Goal: Contribute content: Add original content to the website for others to see

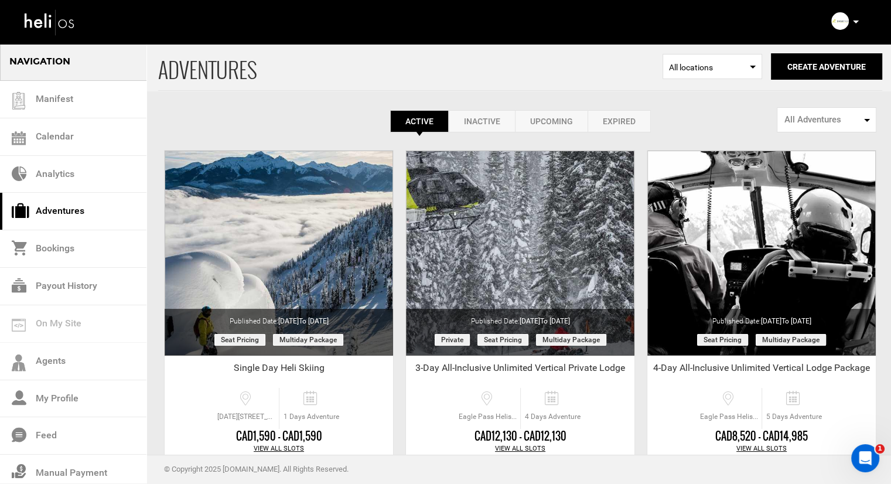
click at [474, 118] on link "Inactive" at bounding box center [482, 121] width 66 height 22
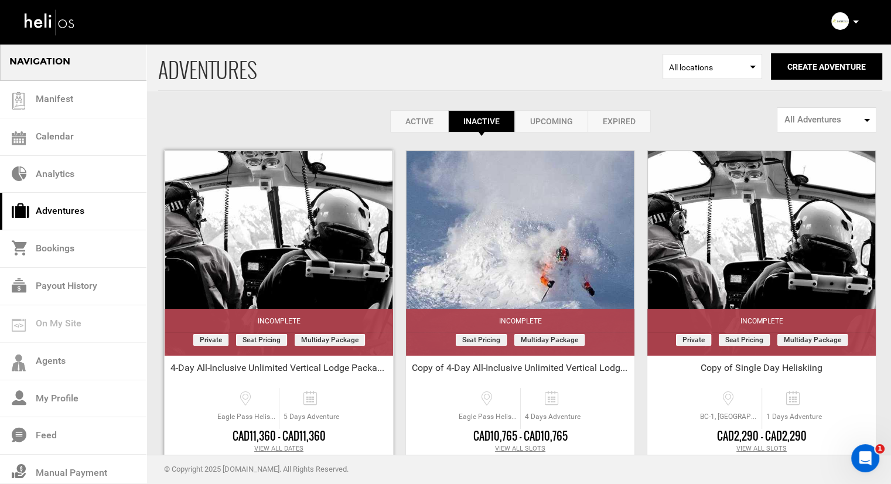
click at [337, 371] on div "4-Day All-Inclusive Unlimited Vertical Lodge Package - [GEOGRAPHIC_DATA]'s Trip" at bounding box center [279, 370] width 228 height 18
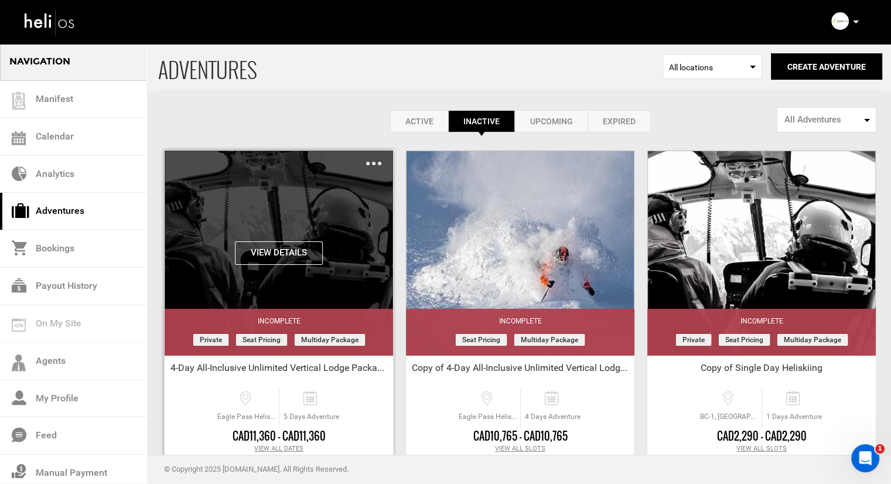
click at [377, 163] on img at bounding box center [373, 164] width 15 height 4
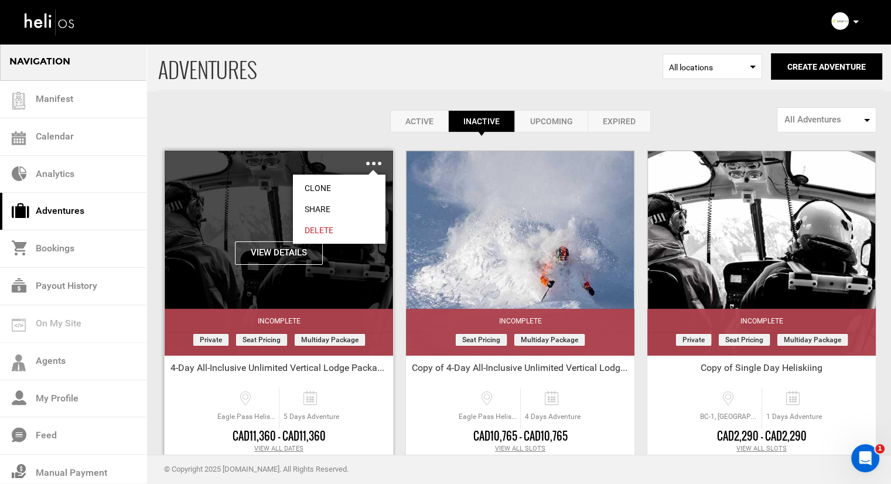
click at [264, 247] on button "View Details" at bounding box center [279, 252] width 88 height 23
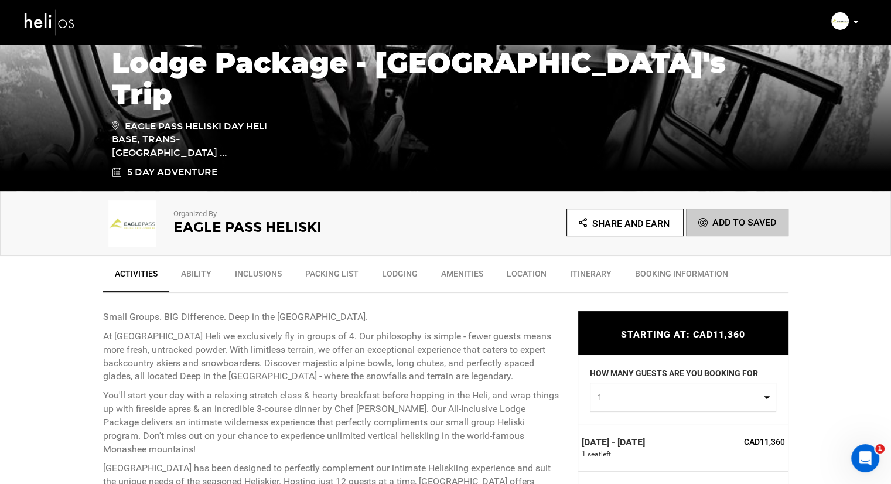
scroll to position [176, 0]
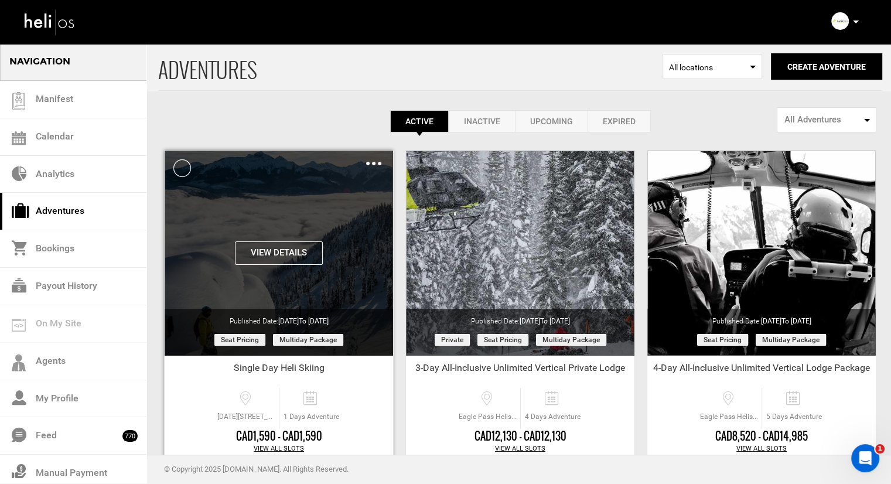
click at [373, 163] on img at bounding box center [373, 164] width 15 height 4
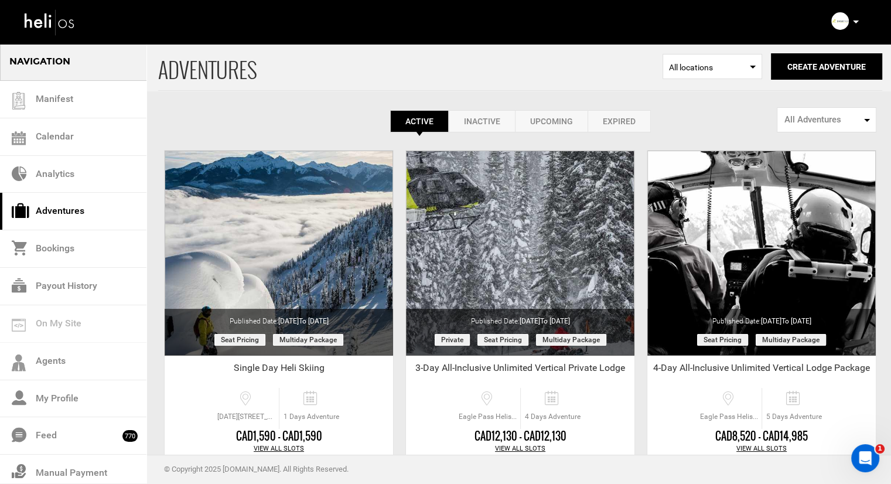
click at [319, 86] on span "ADVENTURES" at bounding box center [410, 66] width 504 height 47
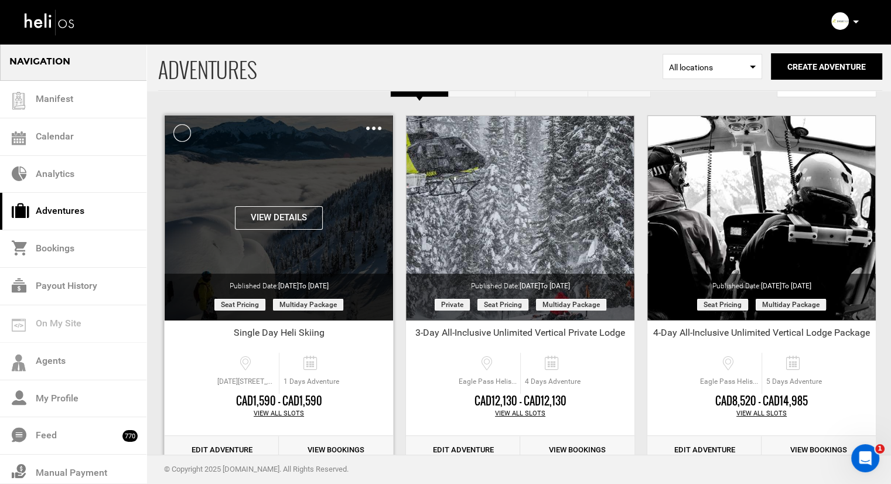
scroll to position [69, 0]
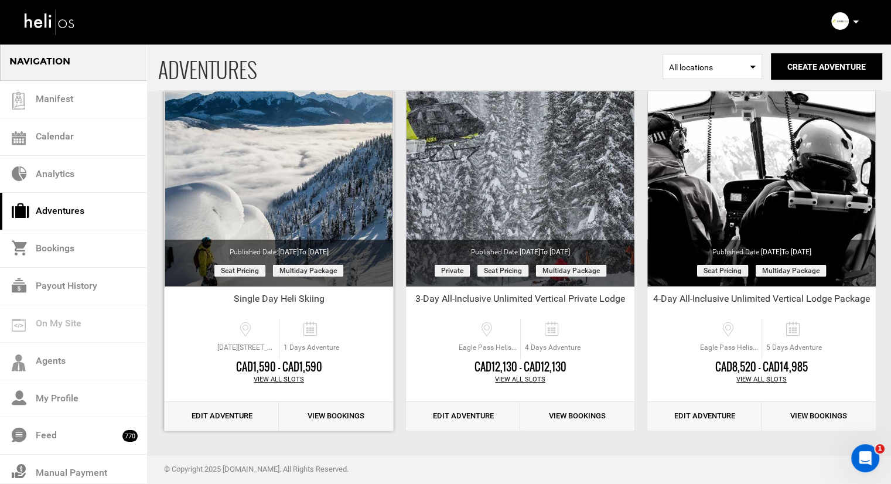
click at [244, 416] on link "Edit Adventure" at bounding box center [222, 416] width 114 height 29
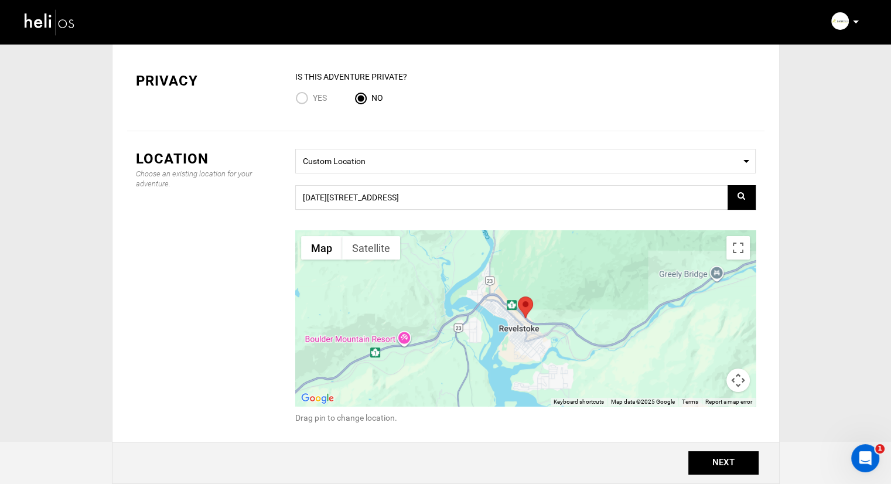
scroll to position [162, 0]
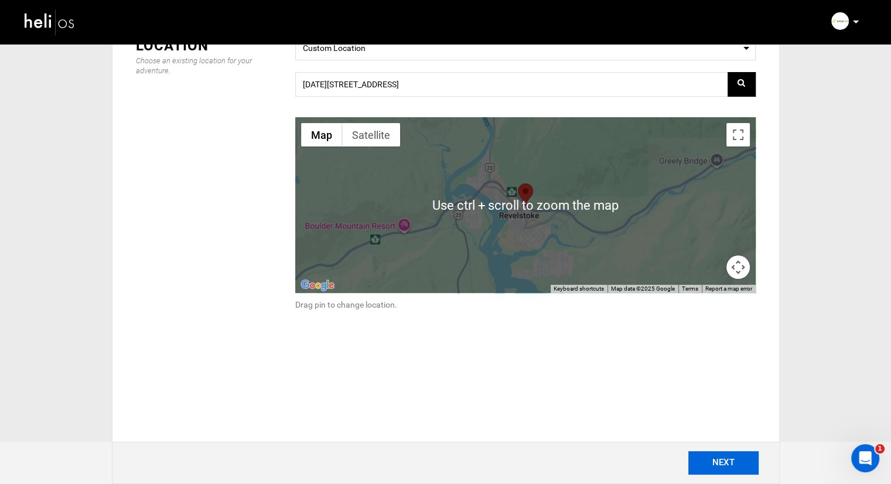
click at [729, 459] on button "NEXT" at bounding box center [723, 462] width 70 height 23
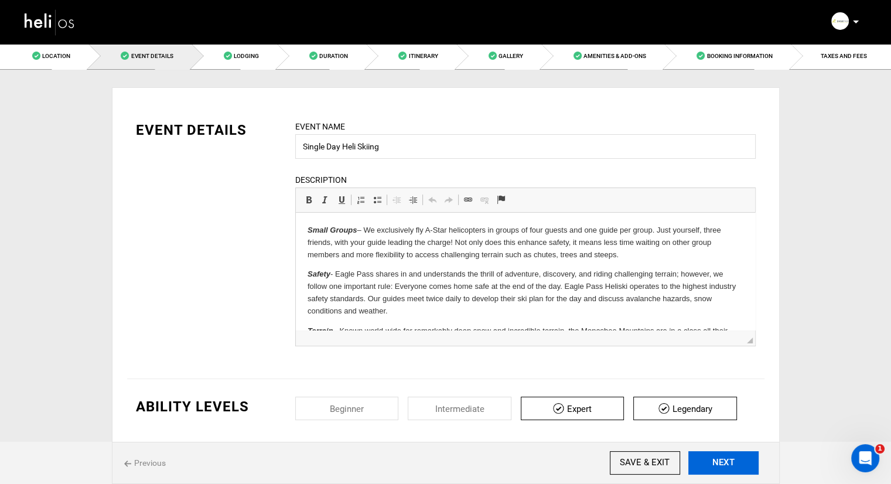
click at [713, 462] on button "NEXT" at bounding box center [723, 462] width 70 height 23
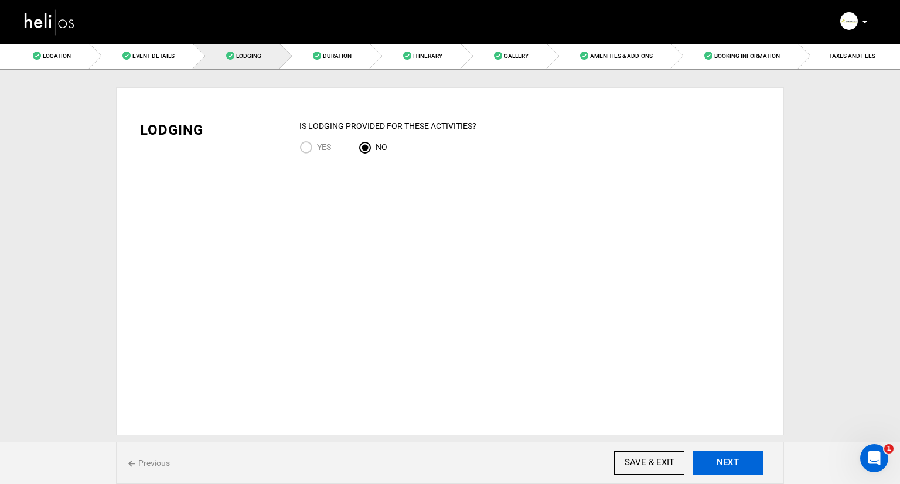
click at [713, 462] on button "NEXT" at bounding box center [727, 462] width 70 height 23
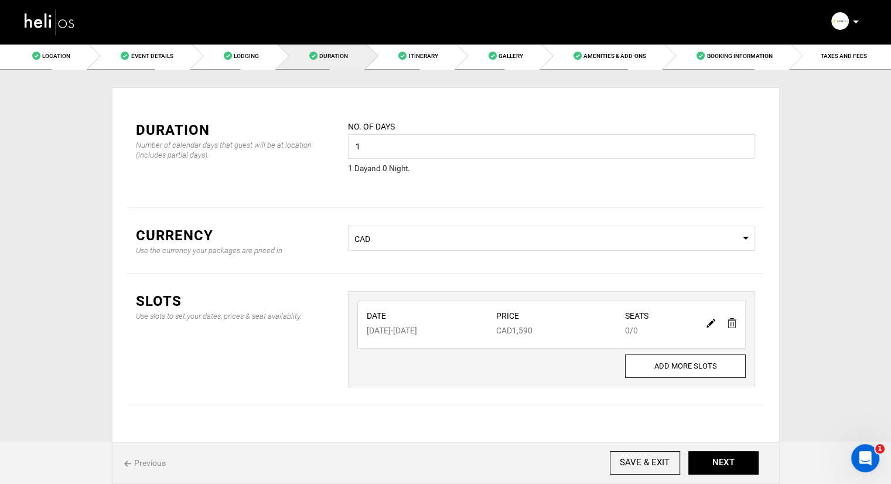
click at [712, 323] on img at bounding box center [710, 323] width 9 height 9
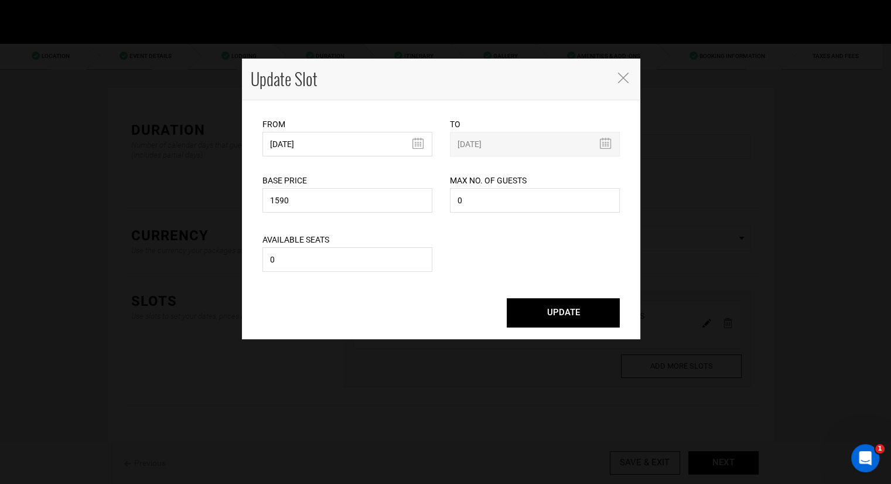
click at [626, 79] on icon "Close" at bounding box center [623, 78] width 11 height 11
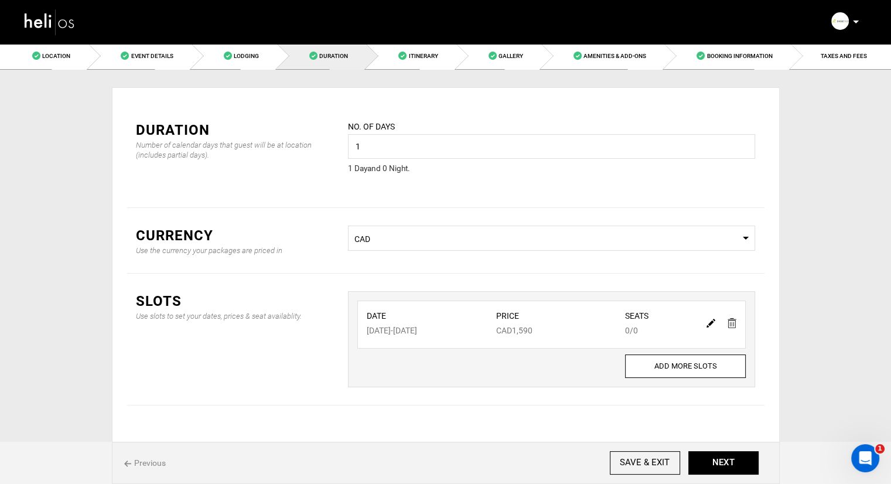
scroll to position [21, 0]
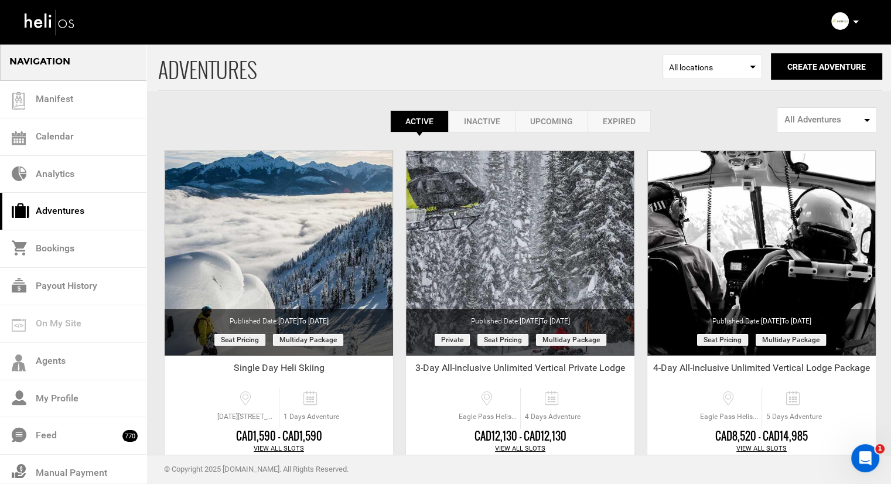
click at [465, 122] on link "Inactive" at bounding box center [482, 121] width 66 height 22
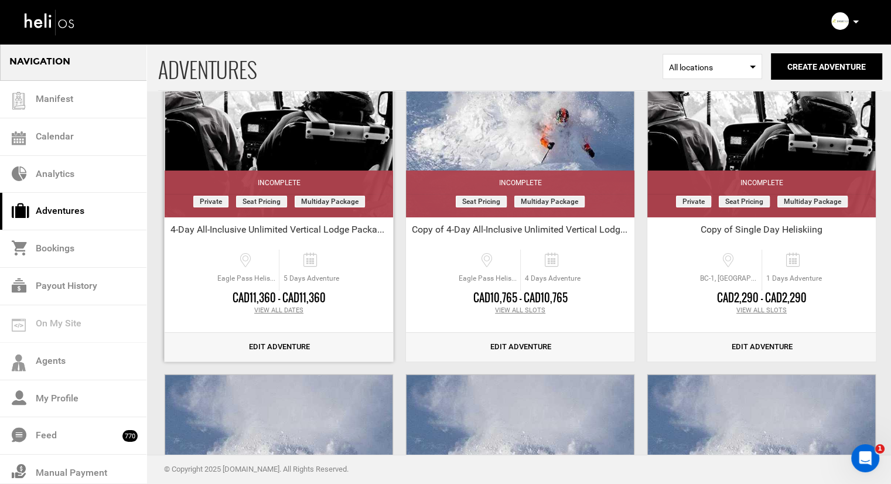
scroll to position [117, 0]
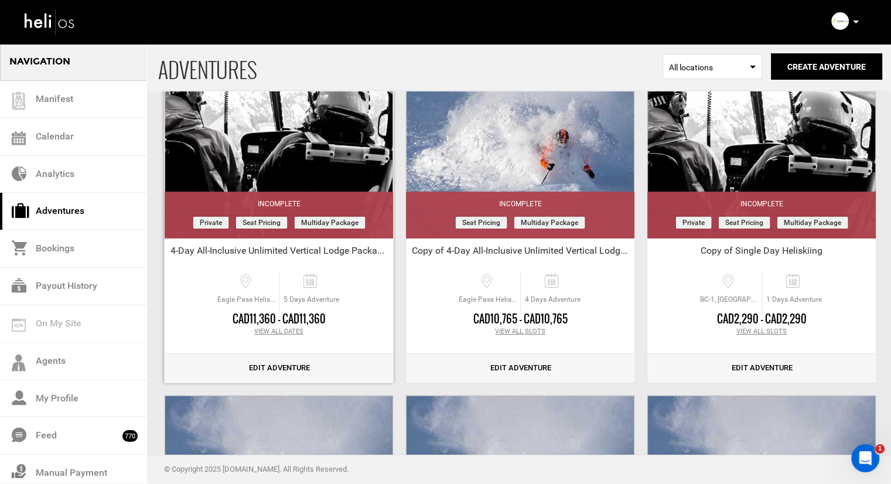
click at [272, 371] on link "Edit Adventure" at bounding box center [279, 368] width 228 height 29
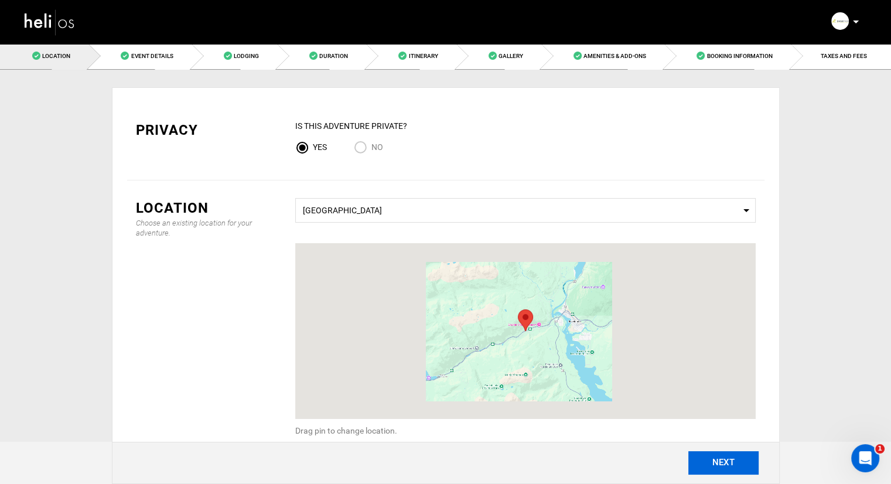
click at [713, 454] on button "NEXT" at bounding box center [723, 462] width 70 height 23
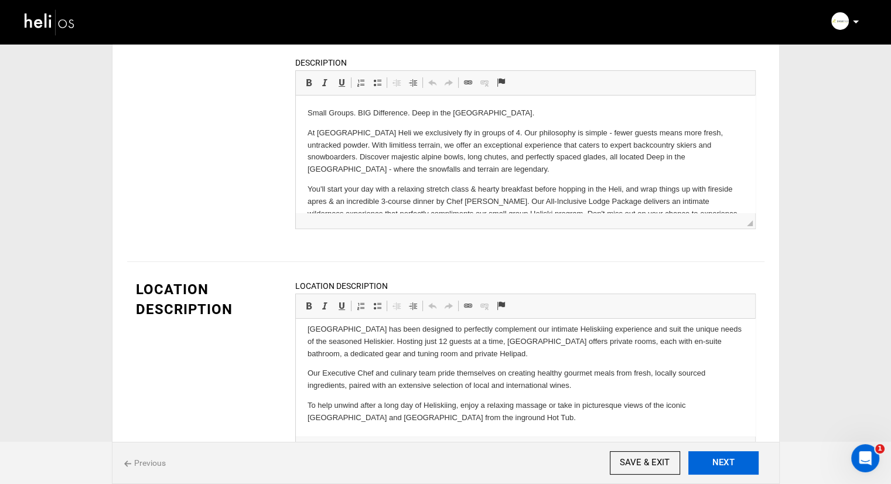
click at [740, 466] on button "NEXT" at bounding box center [723, 462] width 70 height 23
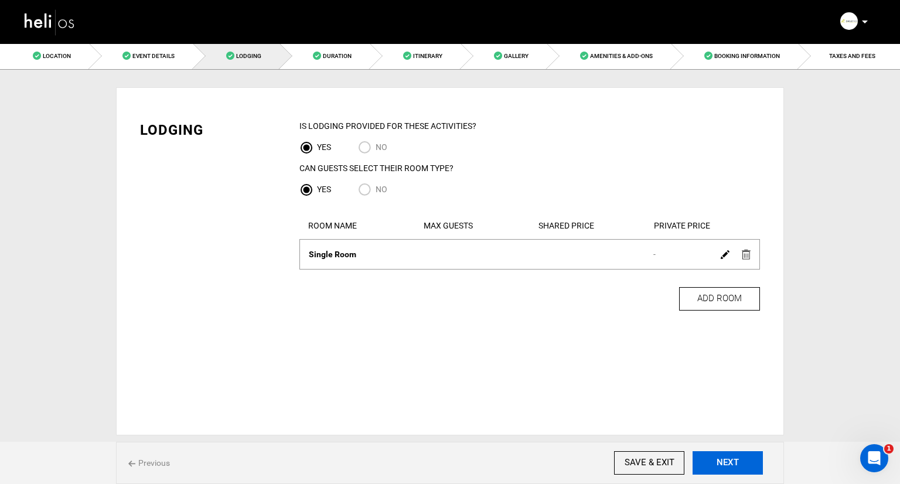
click at [721, 469] on button "NEXT" at bounding box center [727, 462] width 70 height 23
click at [724, 469] on button "NEXT" at bounding box center [727, 462] width 70 height 23
click at [725, 469] on button "NEXT" at bounding box center [727, 462] width 70 height 23
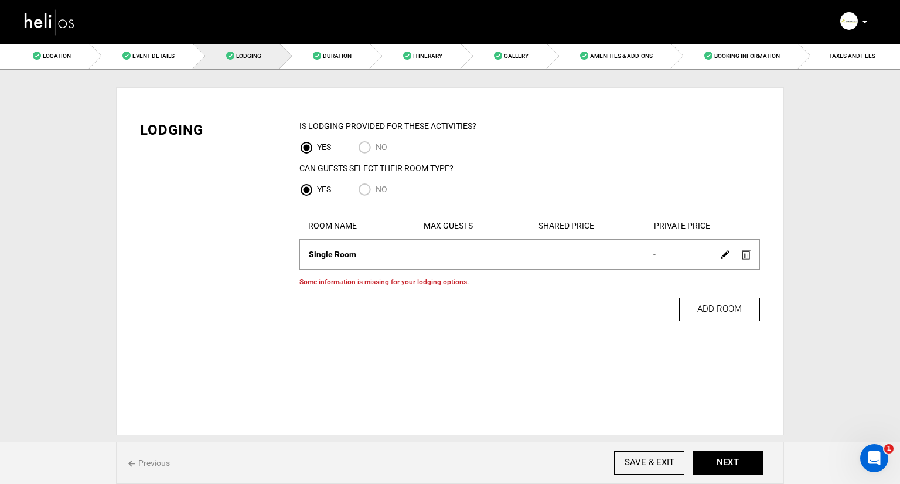
click at [746, 257] on img at bounding box center [746, 255] width 9 height 10
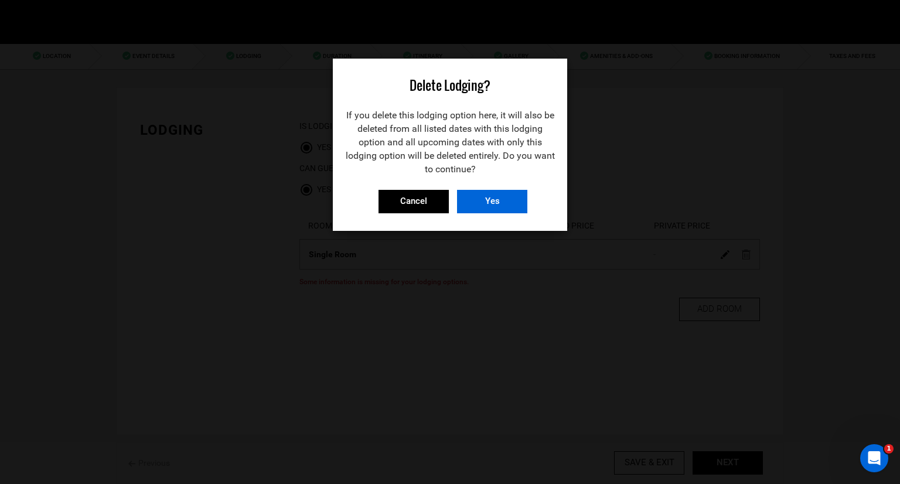
click at [479, 201] on input "Yes" at bounding box center [492, 201] width 70 height 23
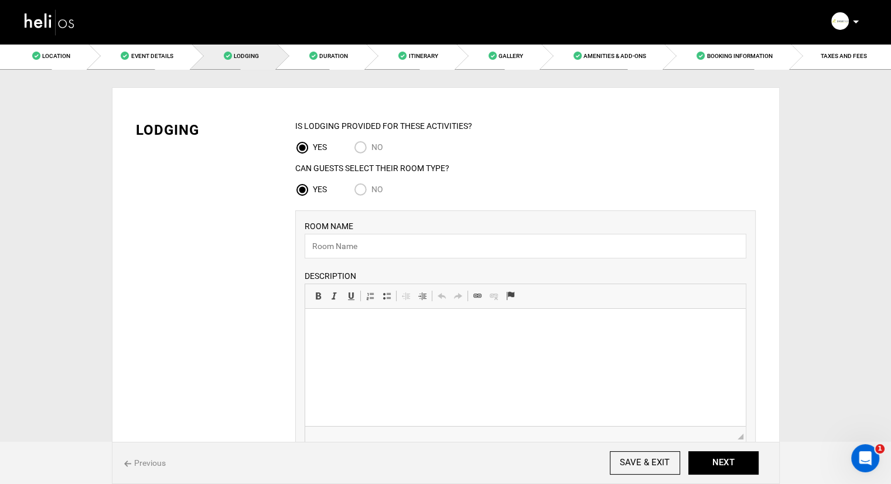
click at [373, 188] on span "No" at bounding box center [377, 189] width 12 height 9
click at [371, 188] on input "No" at bounding box center [363, 191] width 18 height 16
radio input "true"
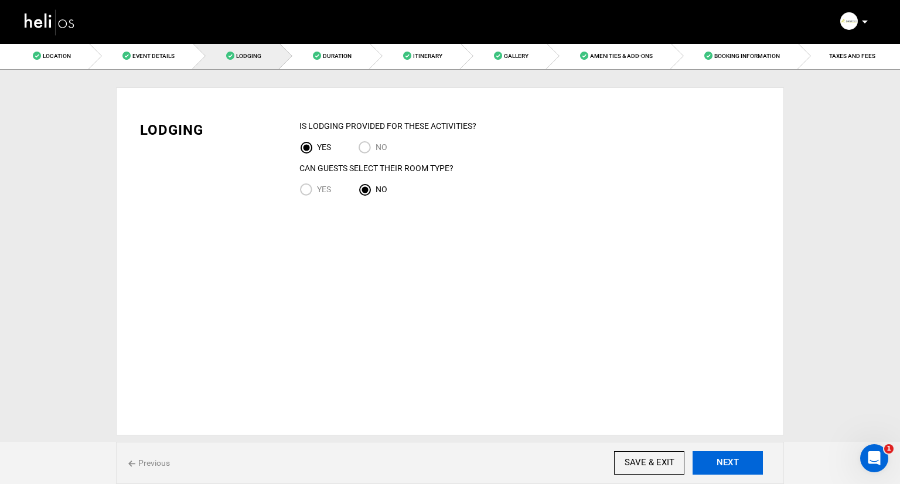
click at [717, 462] on button "NEXT" at bounding box center [727, 462] width 70 height 23
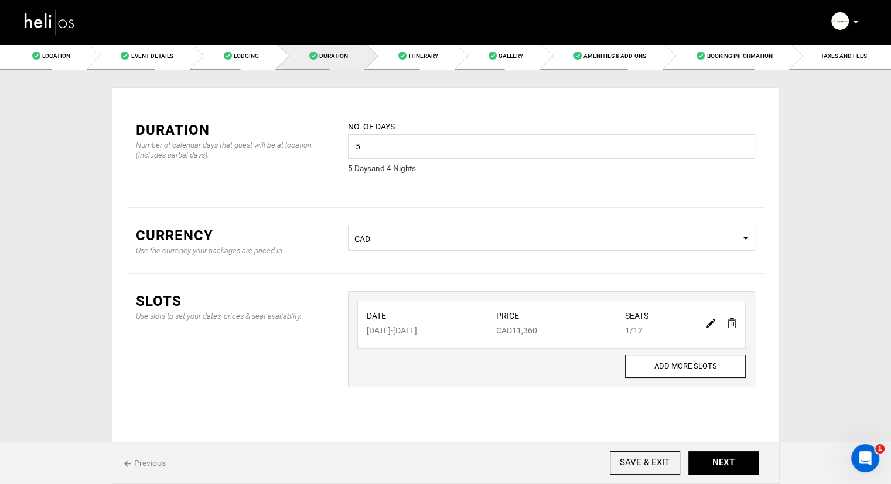
click at [711, 321] on img at bounding box center [710, 323] width 9 height 9
type input "[DATE]"
type input "11360"
type input "12"
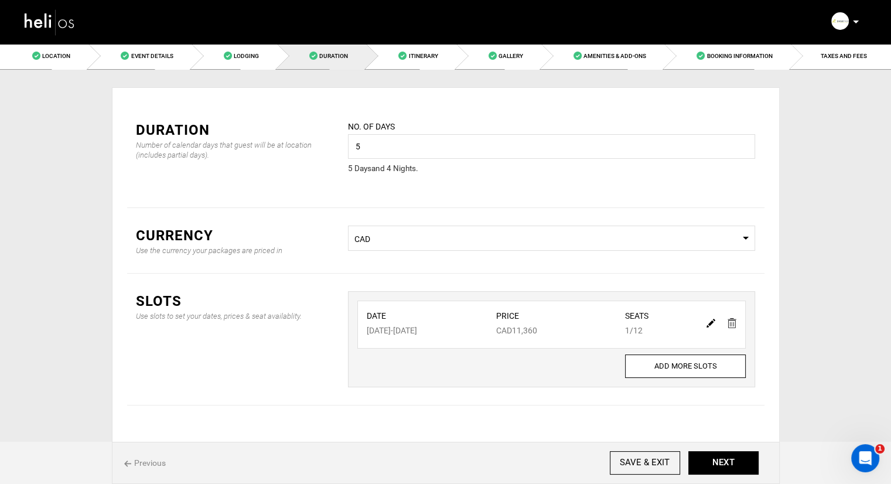
type input "1"
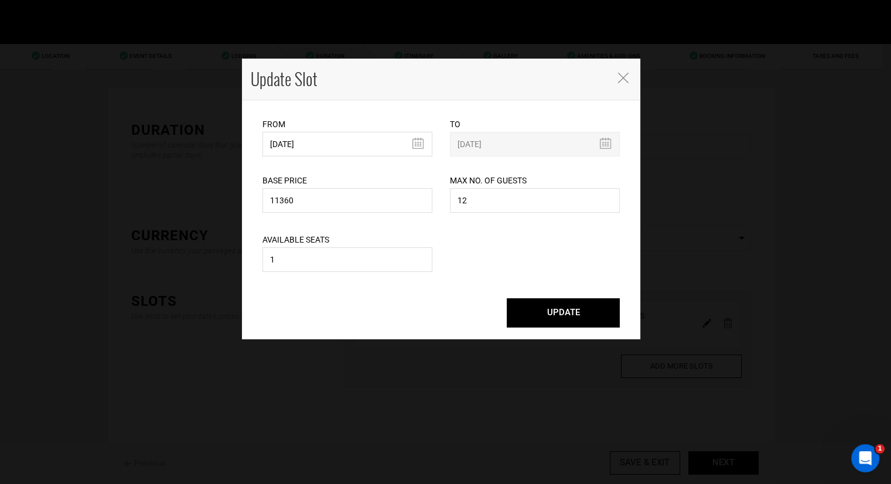
click at [622, 76] on icon "Close" at bounding box center [623, 78] width 11 height 11
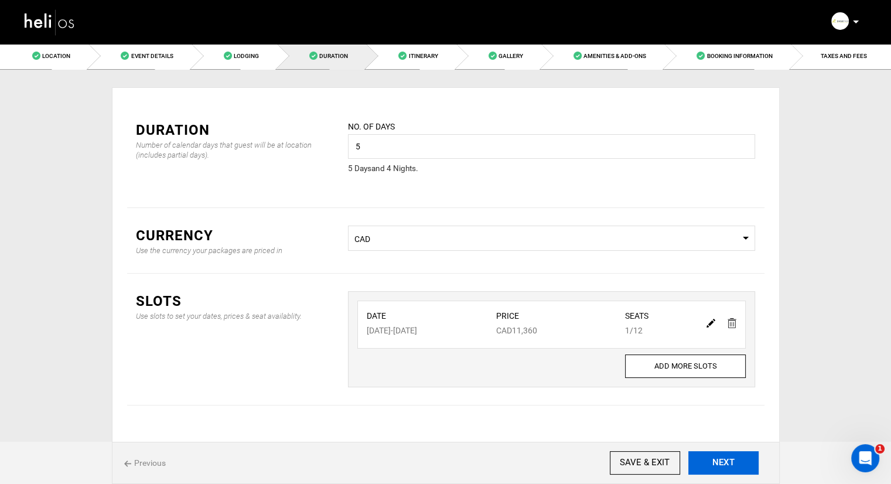
click at [728, 464] on button "NEXT" at bounding box center [723, 462] width 70 height 23
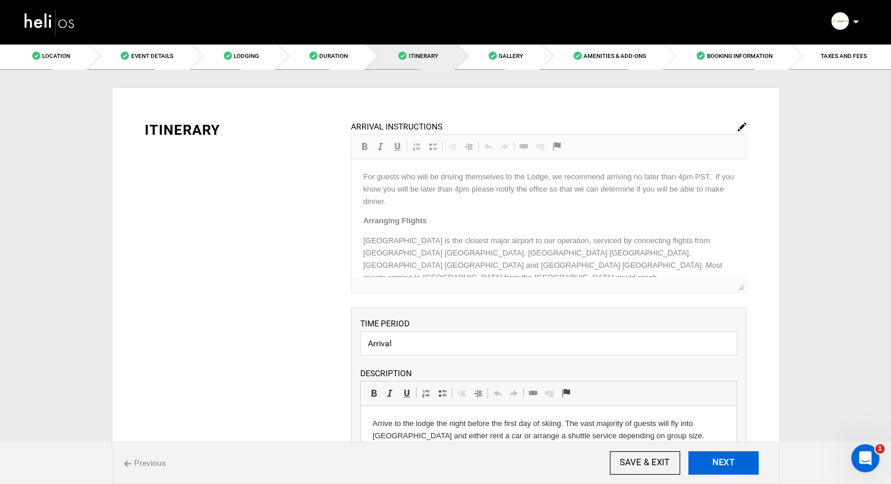
click at [728, 464] on button "NEXT" at bounding box center [723, 462] width 70 height 23
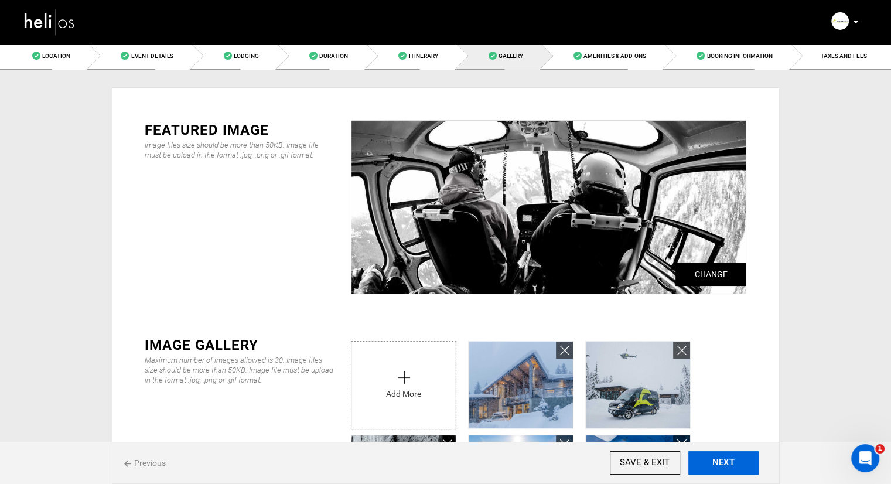
click at [728, 464] on button "NEXT" at bounding box center [723, 462] width 70 height 23
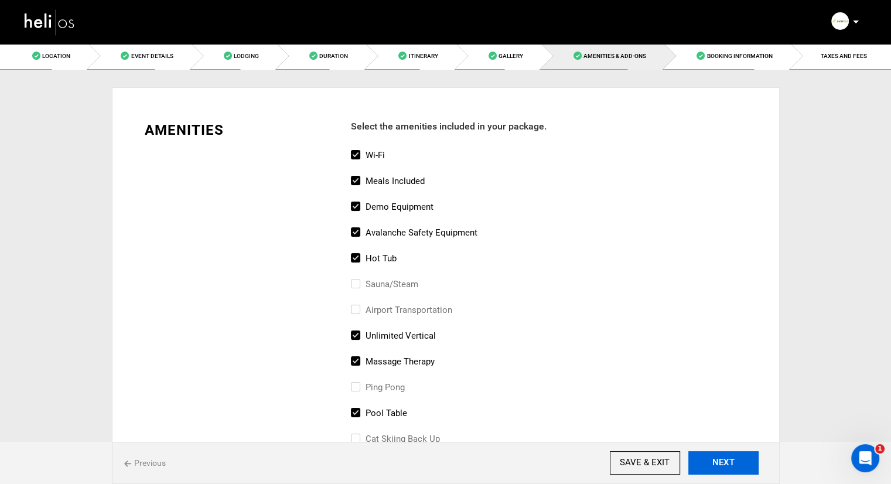
click at [728, 464] on button "NEXT" at bounding box center [723, 462] width 70 height 23
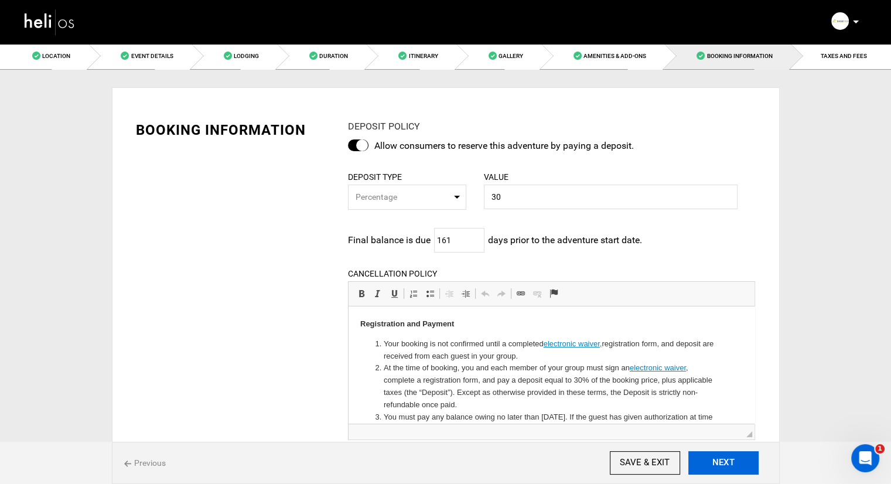
click at [728, 464] on button "NEXT" at bounding box center [723, 462] width 70 height 23
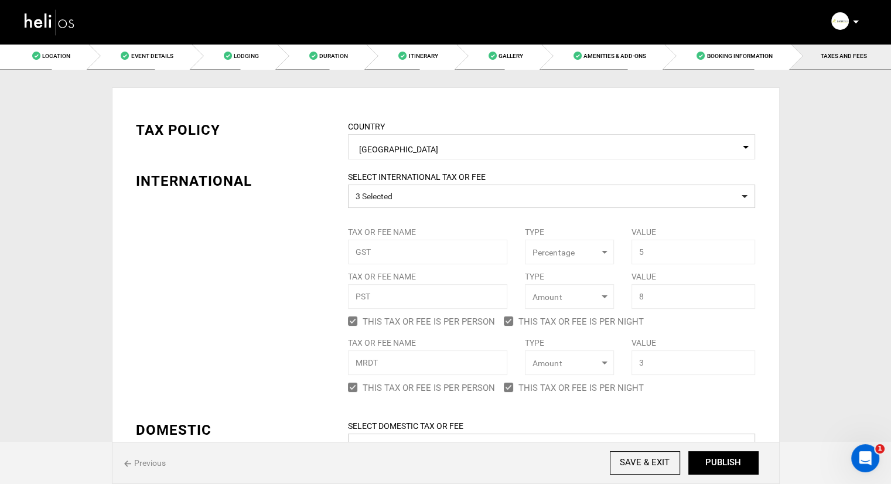
scroll to position [59, 0]
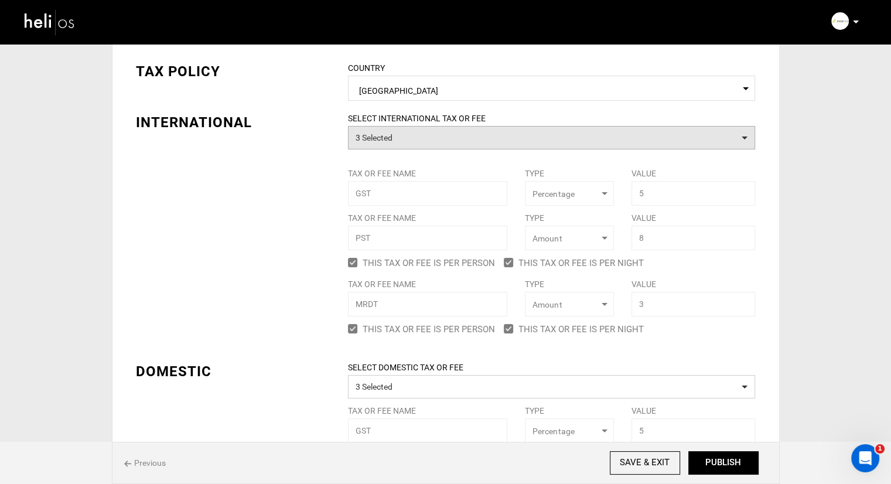
click at [419, 132] on button "3 Selected" at bounding box center [551, 137] width 407 height 23
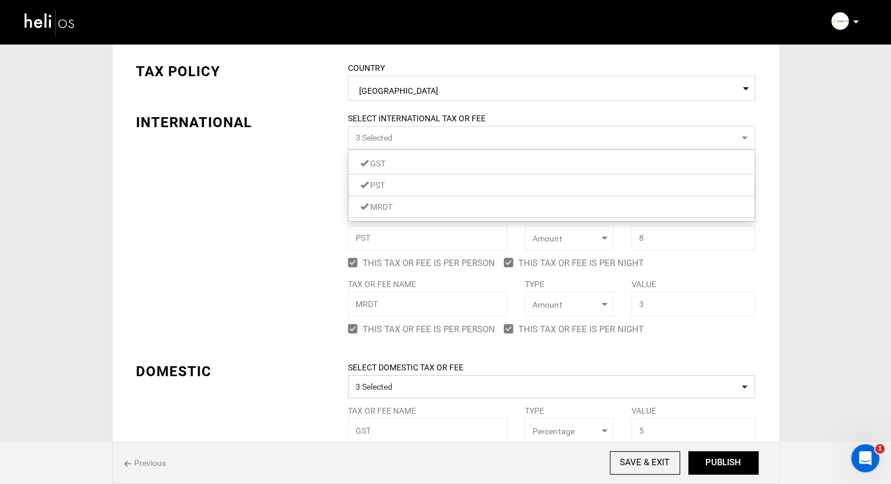
click at [419, 132] on button "3 Selected" at bounding box center [551, 137] width 407 height 23
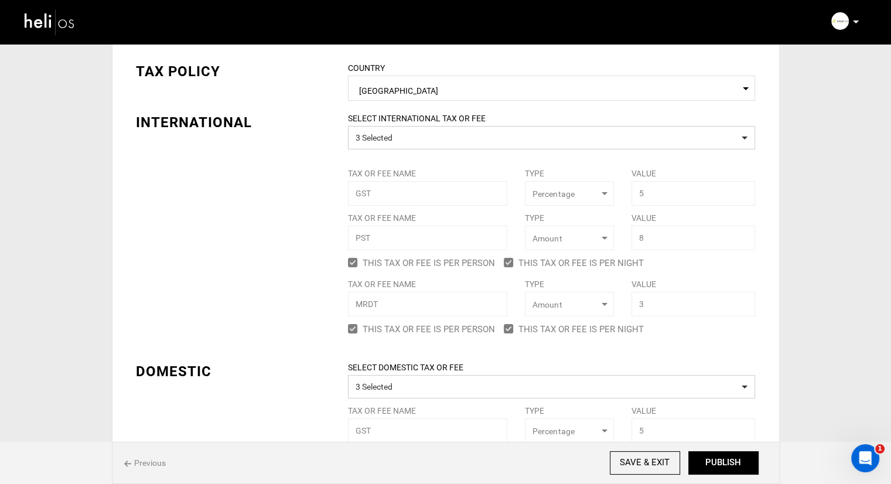
click at [389, 196] on div "SELECT INTERNATIONAL TAX OR FEE 3 Selected Tax or Fee Name GST Type Select Type…" at bounding box center [551, 225] width 425 height 226
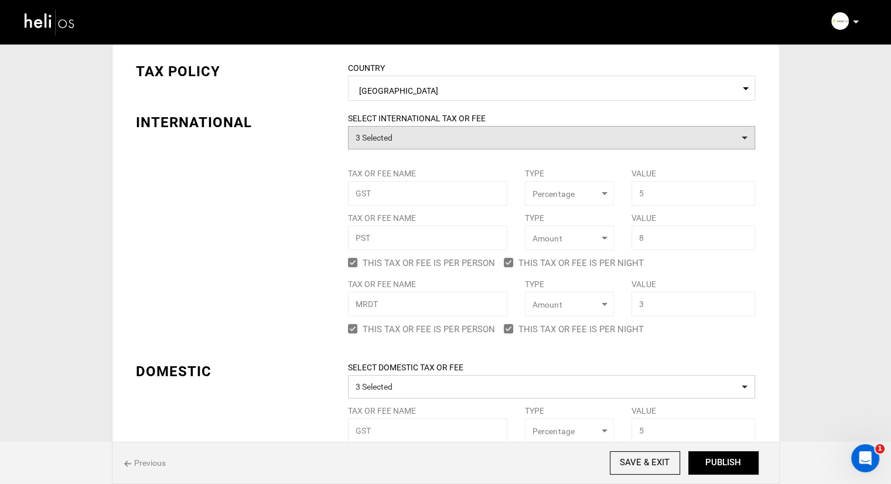
click at [454, 137] on button "3 Selected" at bounding box center [551, 137] width 407 height 23
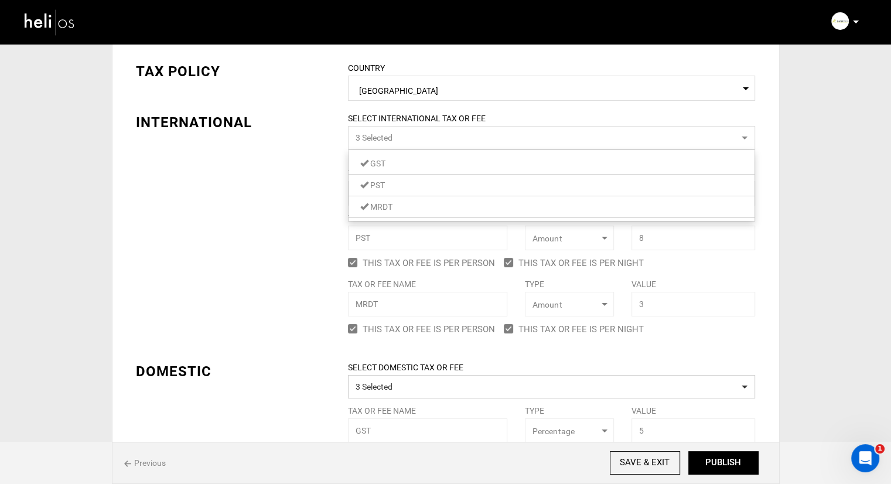
click at [454, 137] on button "3 Selected" at bounding box center [551, 137] width 407 height 23
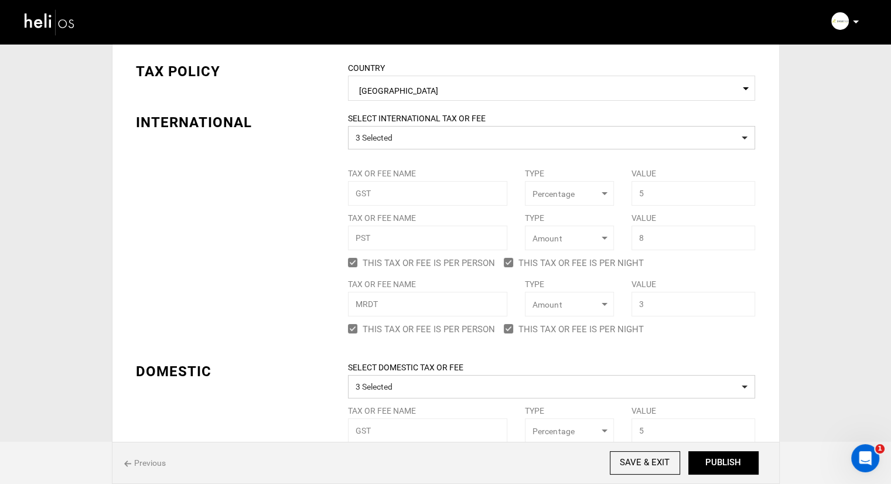
click at [230, 181] on div "TAX POLICY COUNTRY Select Country [GEOGRAPHIC_DATA] Please select a country. IN…" at bounding box center [445, 309] width 637 height 531
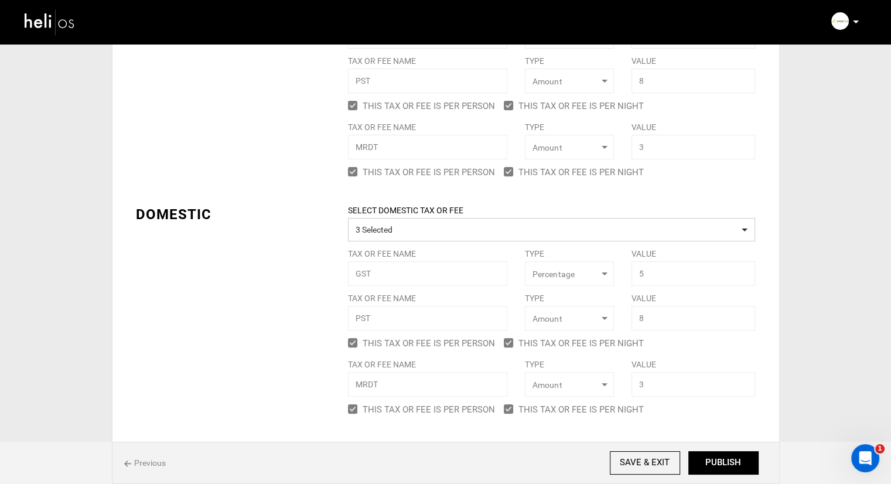
scroll to position [252, 0]
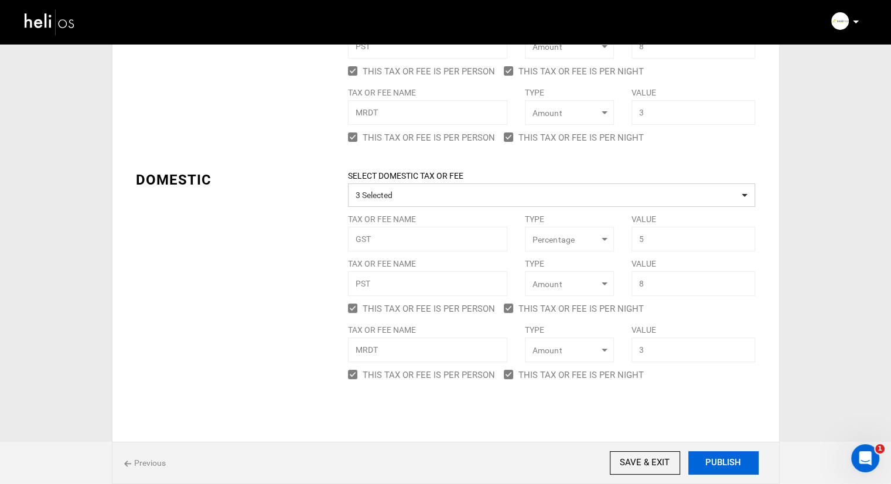
click at [729, 464] on button "PUBLISH" at bounding box center [723, 462] width 70 height 23
type input "[DATE]"
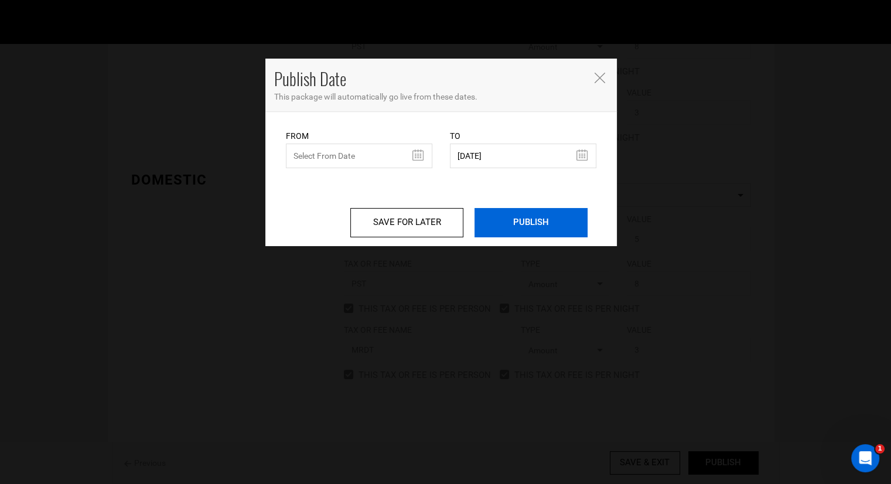
click at [510, 224] on input "PUBLISH" at bounding box center [530, 222] width 113 height 29
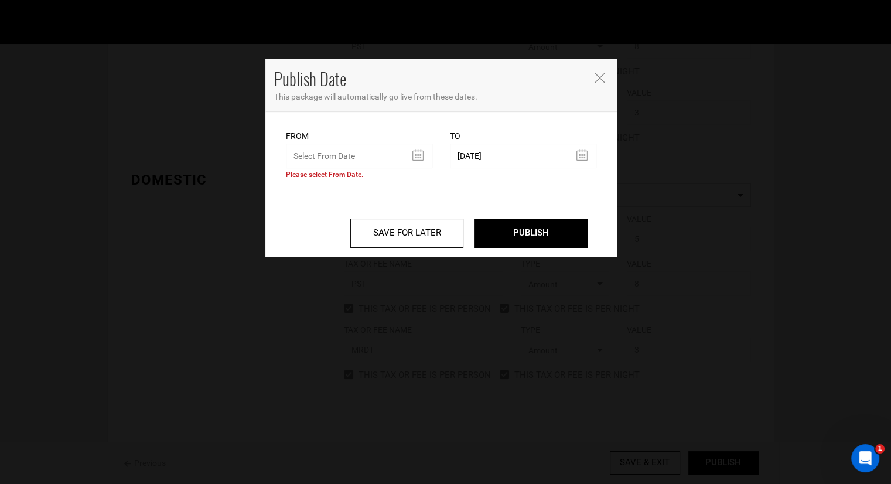
click at [414, 151] on input "text" at bounding box center [359, 156] width 146 height 25
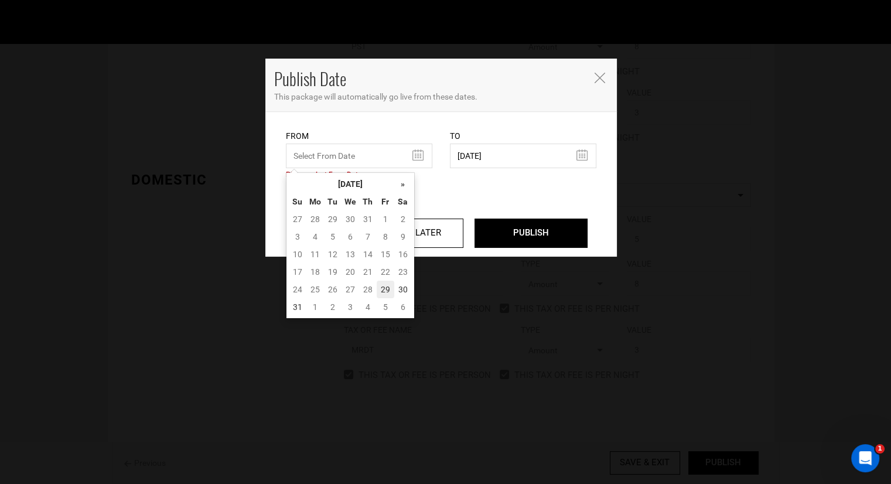
click at [387, 285] on td "29" at bounding box center [386, 290] width 18 height 18
type input "[DATE]"
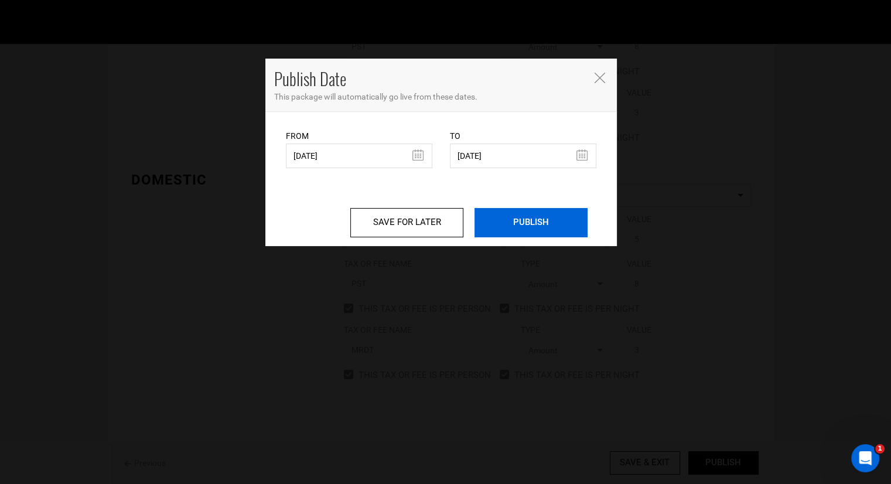
click at [512, 221] on input "PUBLISH" at bounding box center [530, 222] width 113 height 29
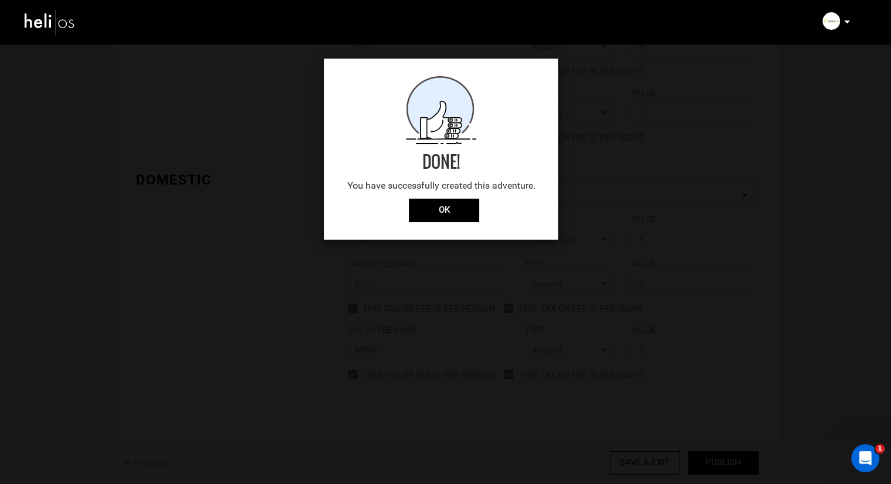
click at [463, 191] on p "You have successfully created this adventure." at bounding box center [441, 185] width 211 height 13
click at [452, 207] on input "OK" at bounding box center [444, 210] width 70 height 23
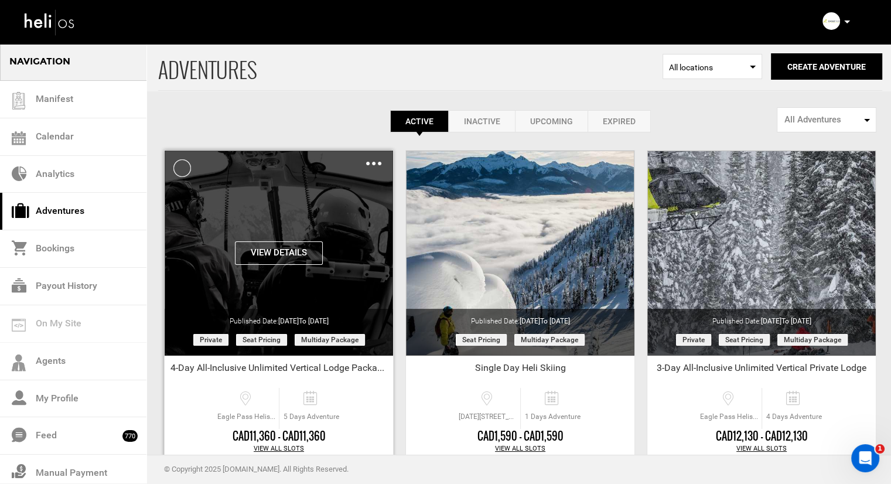
click at [377, 163] on img at bounding box center [373, 164] width 15 height 4
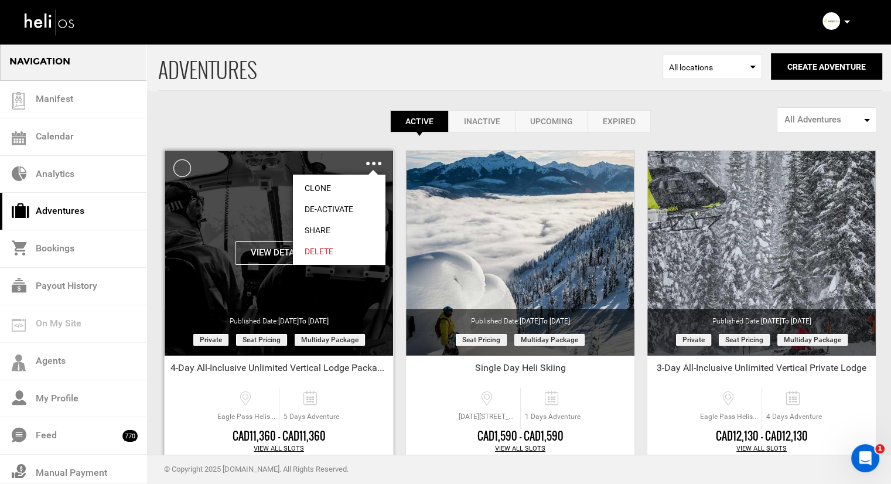
click at [335, 228] on link "Share" at bounding box center [339, 230] width 93 height 21
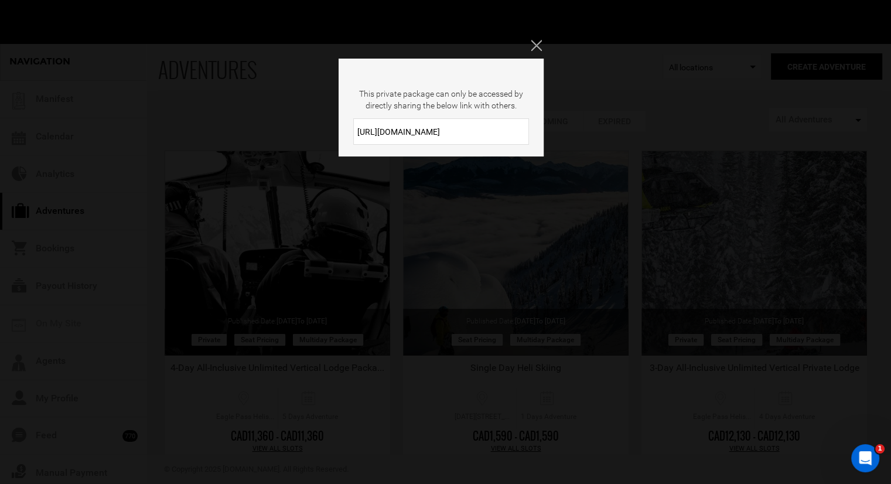
click at [434, 129] on input "[URL][DOMAIN_NAME]" at bounding box center [441, 131] width 176 height 26
